Goal: Book appointment/travel/reservation

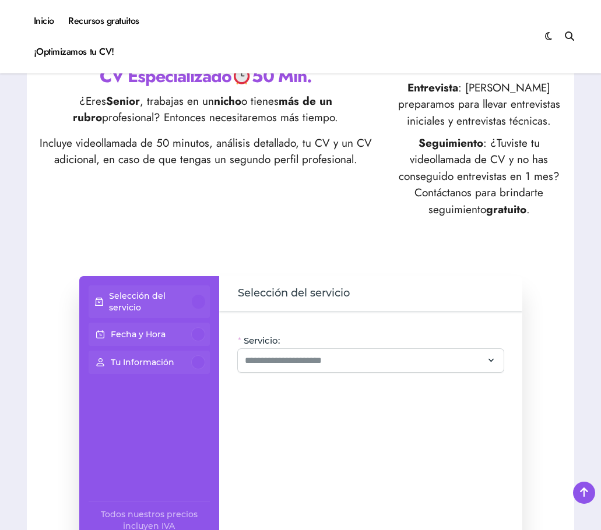
scroll to position [583, 0]
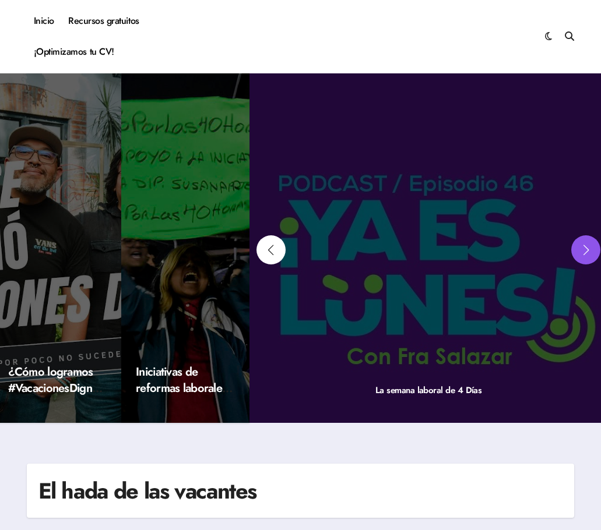
click at [585, 250] on div "Next slide" at bounding box center [585, 249] width 29 height 29
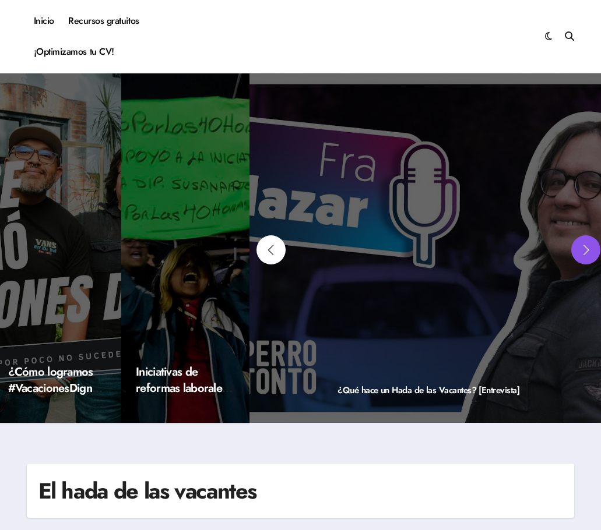
click at [585, 250] on div "Next slide" at bounding box center [585, 249] width 29 height 29
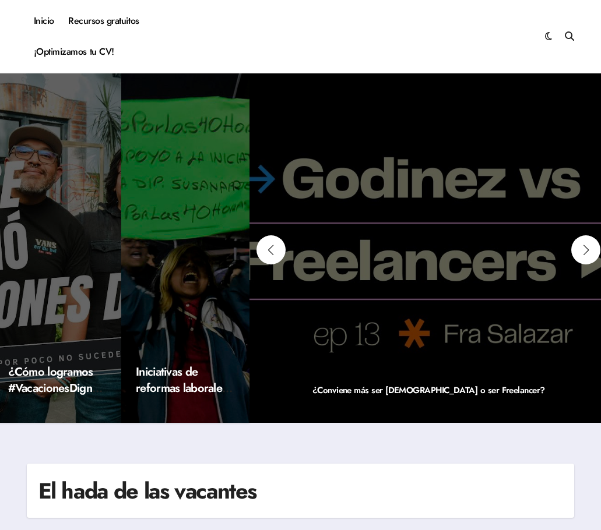
click at [453, 196] on div "¿Conviene más ser [DEMOGRAPHIC_DATA] o ser Freelancer?" at bounding box center [428, 248] width 358 height 350
click at [412, 390] on link "¿Conviene más ser [DEMOGRAPHIC_DATA] o ser Freelancer?" at bounding box center [428, 390] width 232 height 13
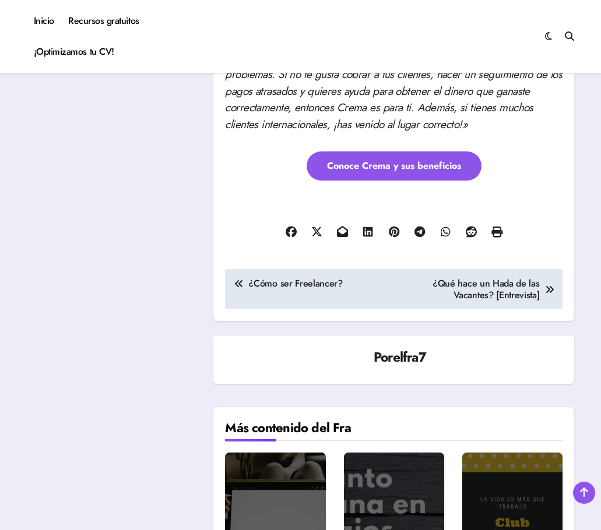
scroll to position [1922, 0]
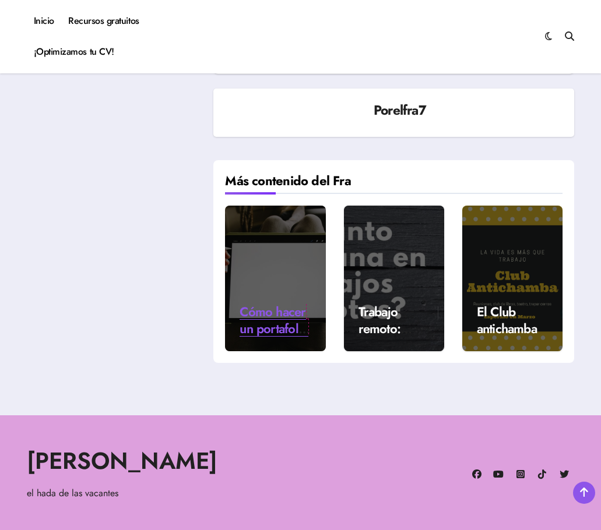
click at [300, 302] on link "Cómo hacer un portafolio de ilustración" at bounding box center [273, 336] width 69 height 69
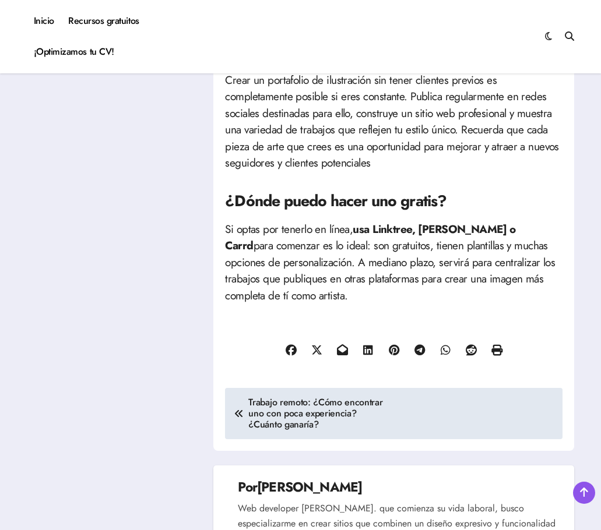
scroll to position [2913, 0]
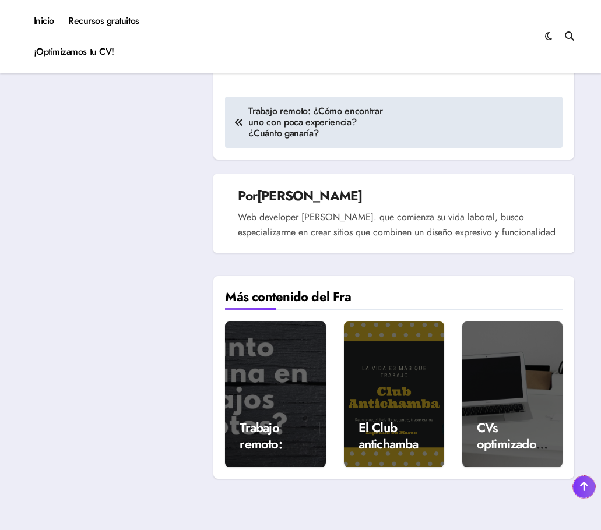
click at [587, 489] on icon at bounding box center [584, 487] width 8 height 10
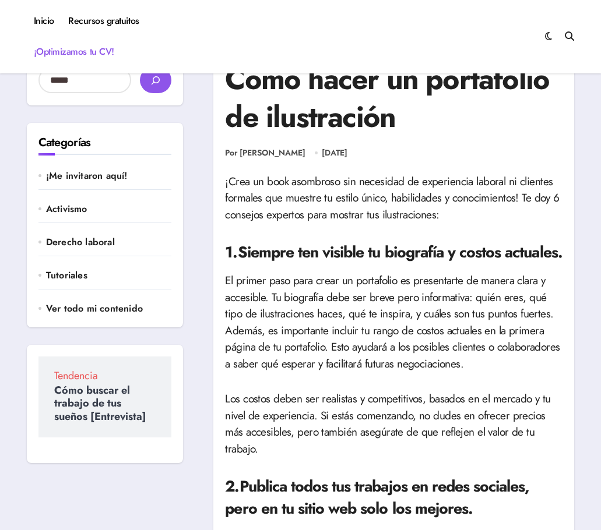
scroll to position [0, 0]
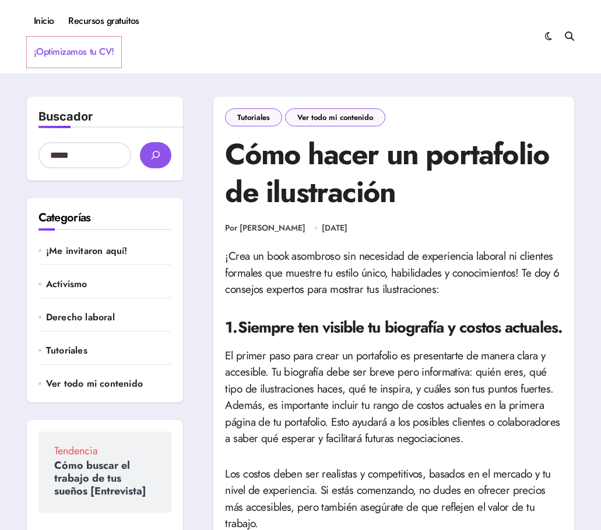
click at [62, 44] on link "¡Optimizamos tu CV!" at bounding box center [74, 52] width 94 height 31
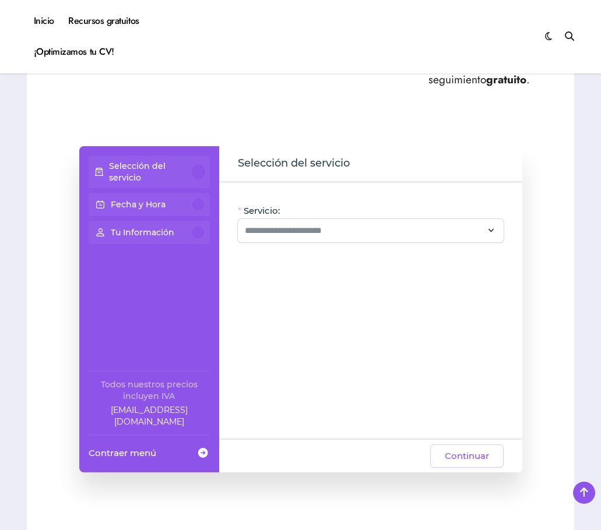
scroll to position [699, 0]
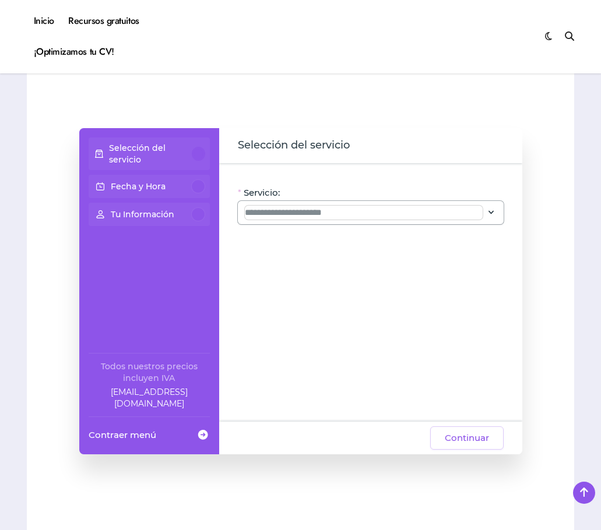
click at [299, 208] on input "Servicio:" at bounding box center [364, 213] width 238 height 14
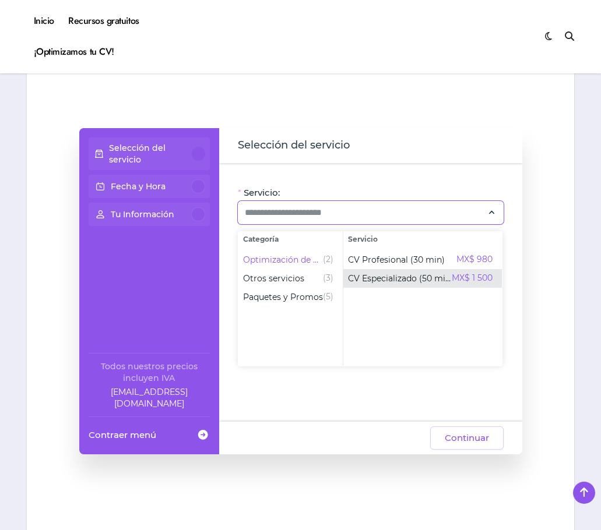
click at [378, 274] on span "CV Especializado (50 min)" at bounding box center [400, 279] width 104 height 12
type input "**********"
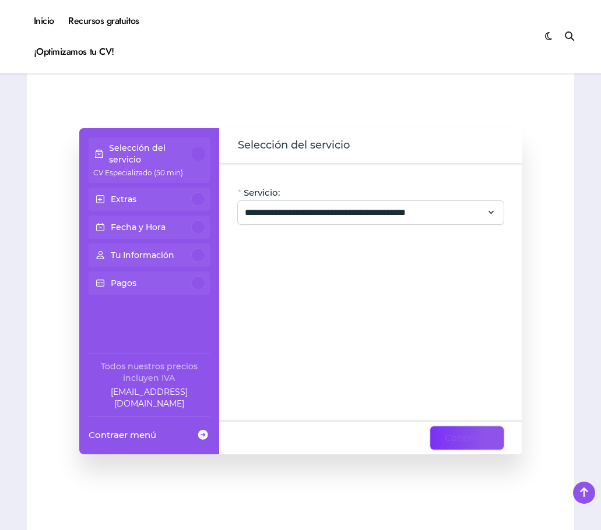
click at [484, 439] on span "Continuar" at bounding box center [466, 438] width 44 height 14
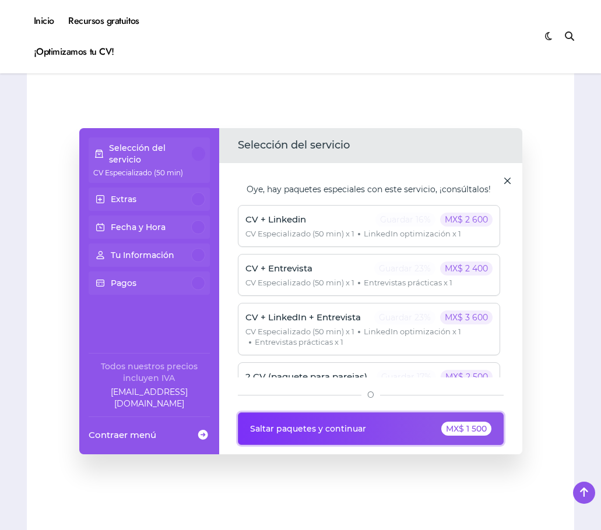
click at [468, 428] on div "MX$ 1 500" at bounding box center [466, 429] width 50 height 14
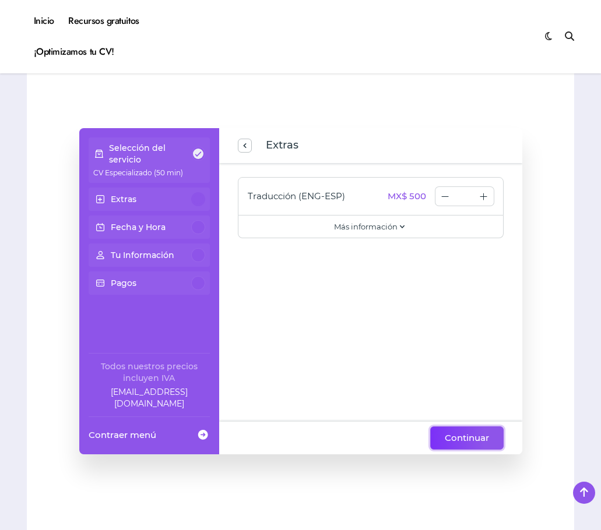
click at [457, 430] on button "Continuar" at bounding box center [466, 437] width 73 height 23
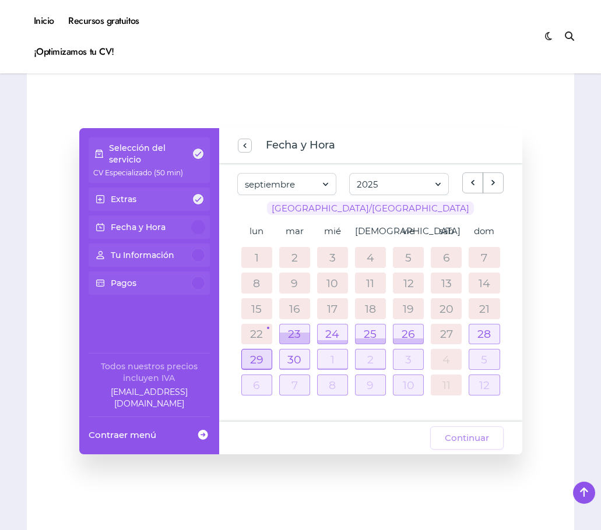
click at [256, 356] on div at bounding box center [257, 360] width 30 height 20
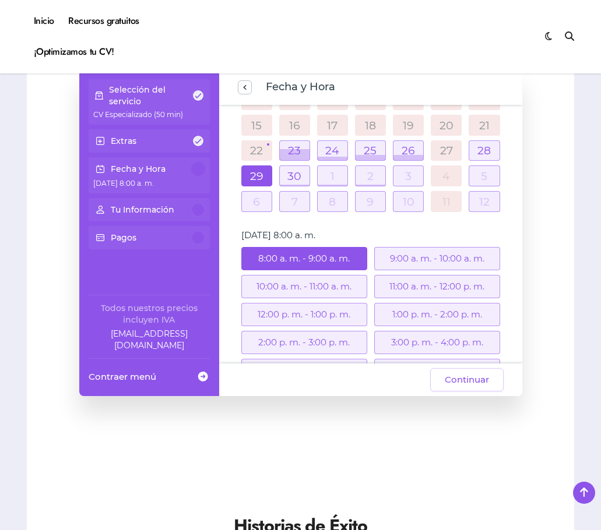
scroll to position [104, 0]
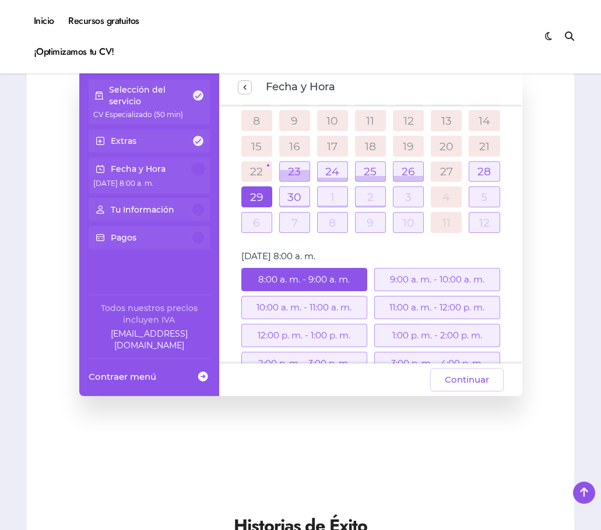
click at [303, 187] on div at bounding box center [295, 197] width 30 height 20
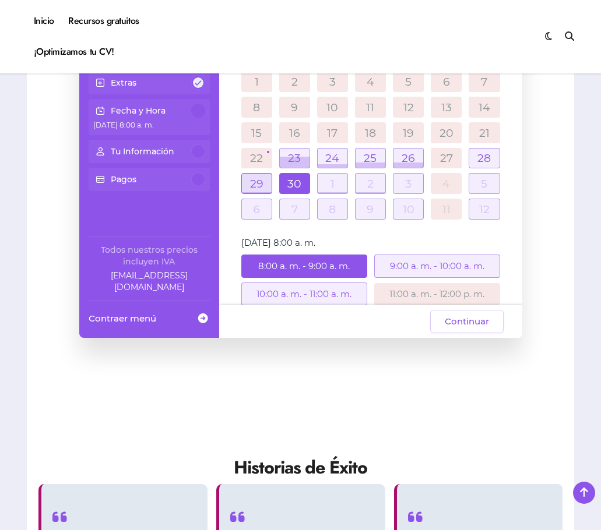
scroll to position [39, 0]
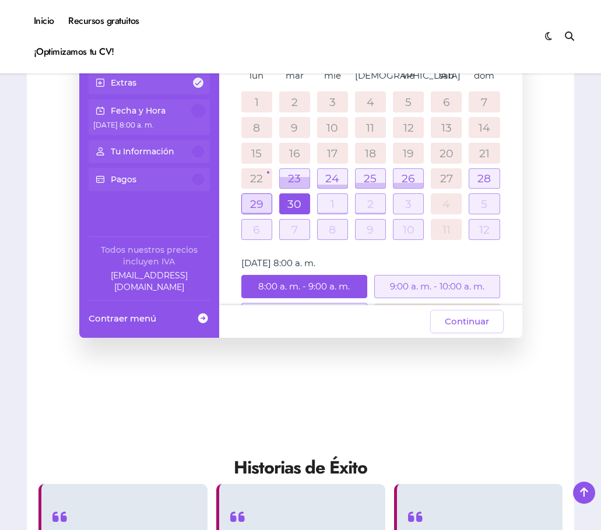
click at [260, 202] on div at bounding box center [257, 204] width 30 height 20
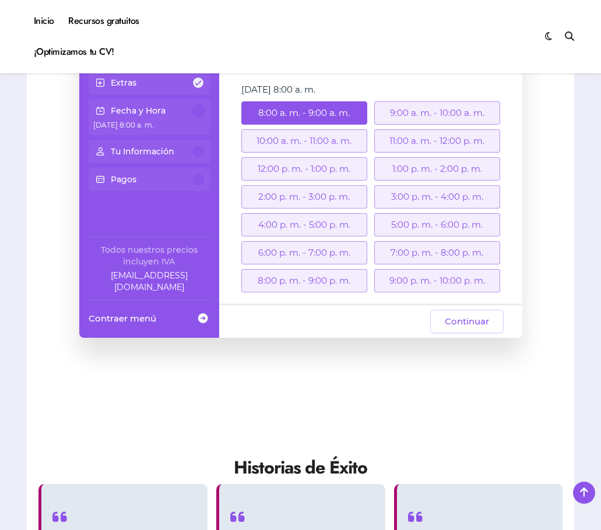
scroll to position [214, 0]
